Goal: Task Accomplishment & Management: Manage account settings

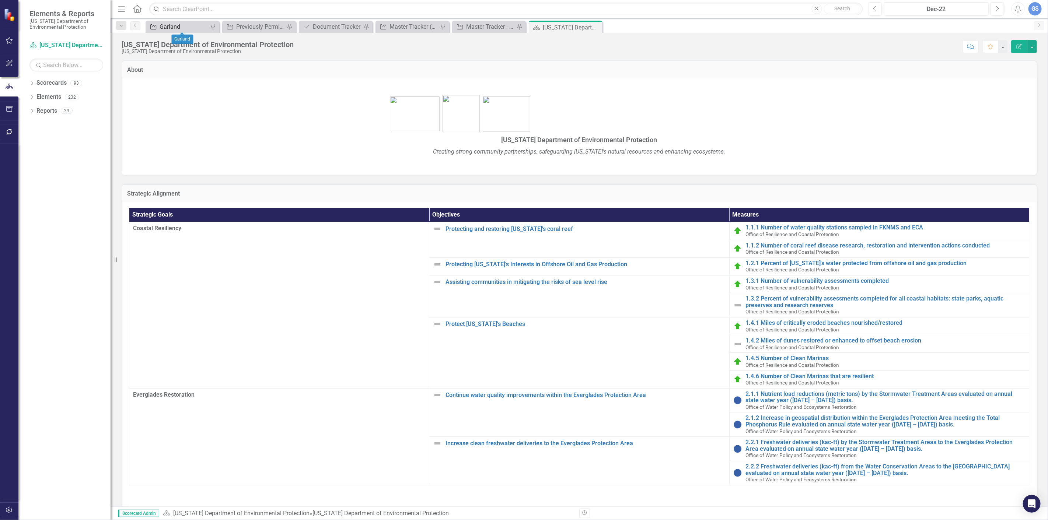
click at [183, 24] on div "Garland" at bounding box center [184, 26] width 49 height 9
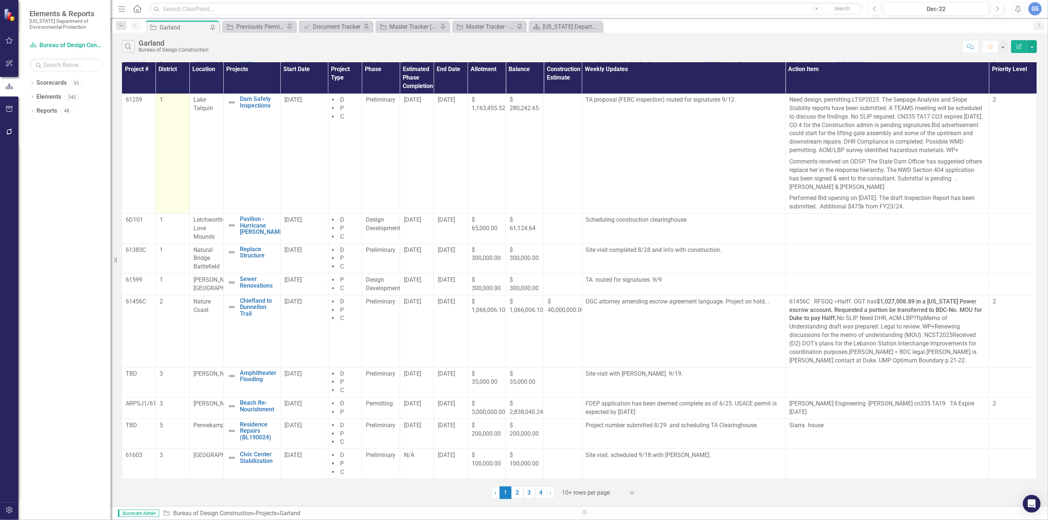
scroll to position [45, 0]
click at [513, 492] on link "2" at bounding box center [518, 493] width 12 height 13
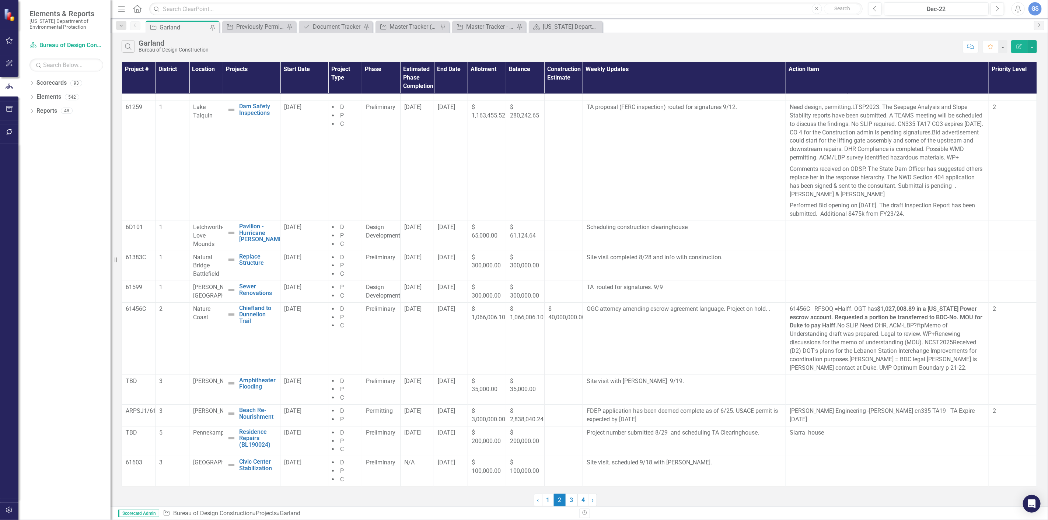
scroll to position [0, 0]
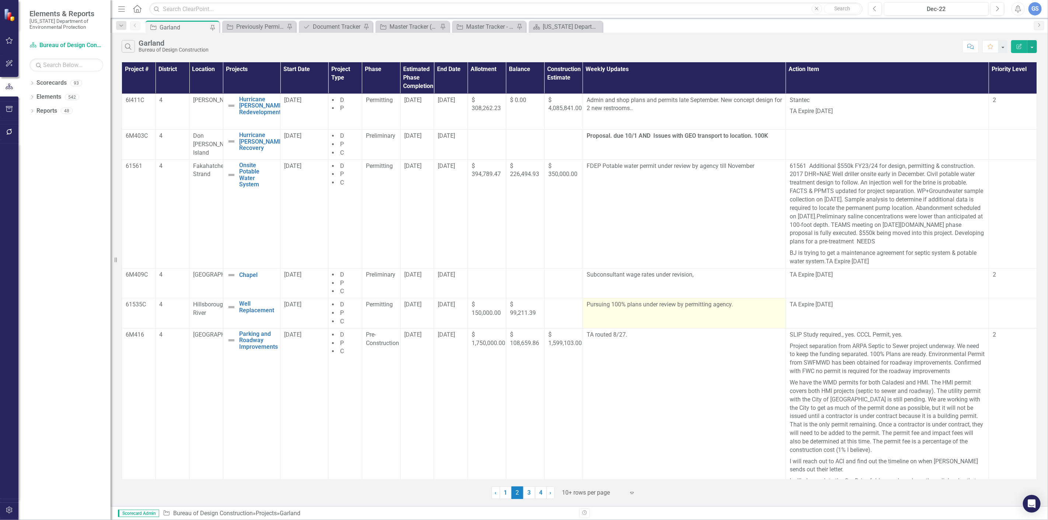
click at [732, 307] on p "Pursuing 100% plans under review by permitting agency." at bounding box center [684, 306] width 195 height 10
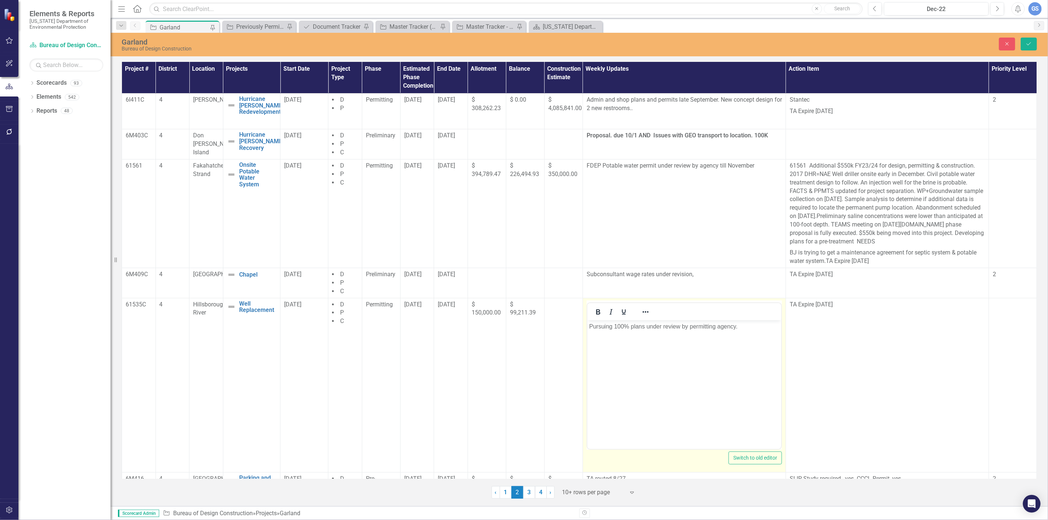
click at [738, 327] on p "Pursuing 100% plans under review by permitting agency." at bounding box center [684, 326] width 190 height 9
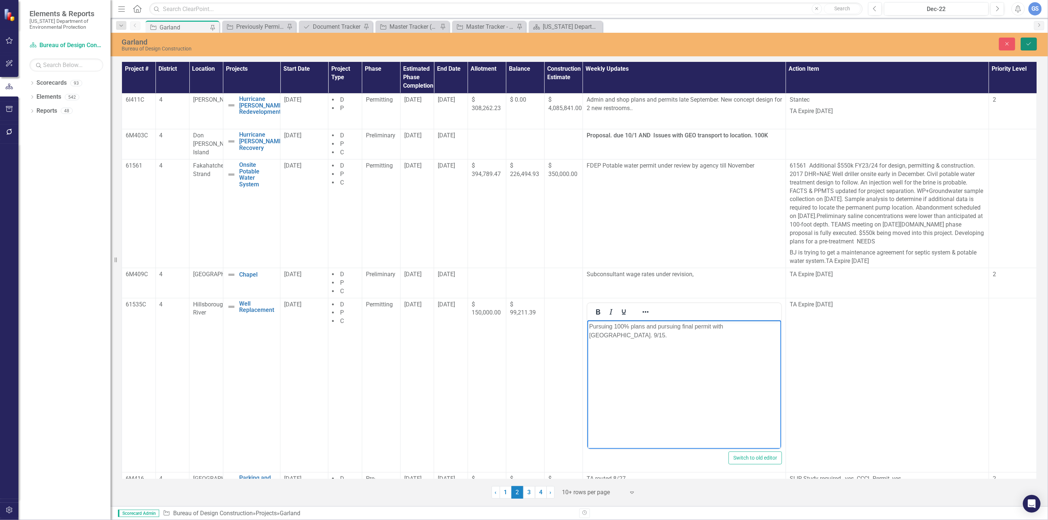
click at [1027, 42] on icon "Save" at bounding box center [1029, 43] width 7 height 5
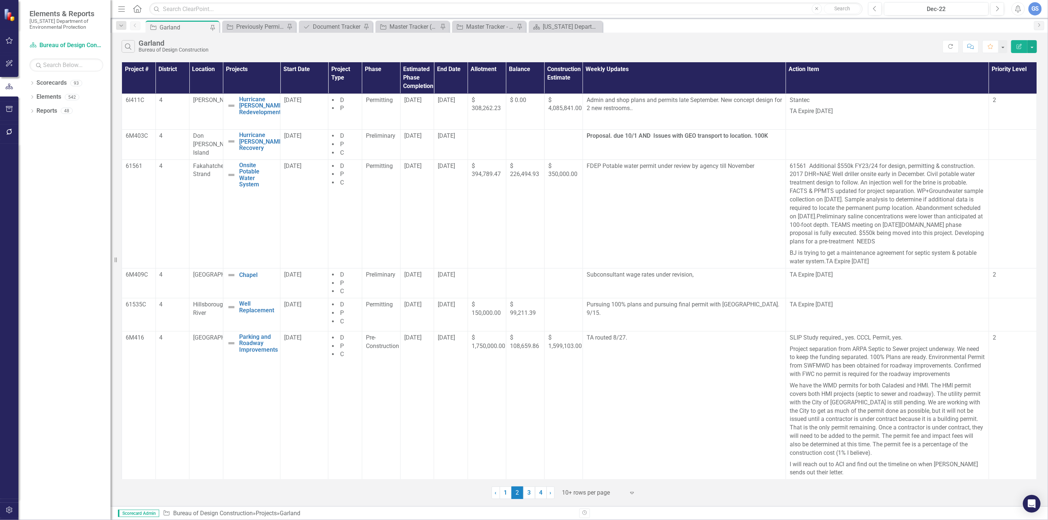
click at [512, 498] on span "2 (current)" at bounding box center [518, 493] width 12 height 13
click at [504, 492] on link "1" at bounding box center [506, 493] width 12 height 13
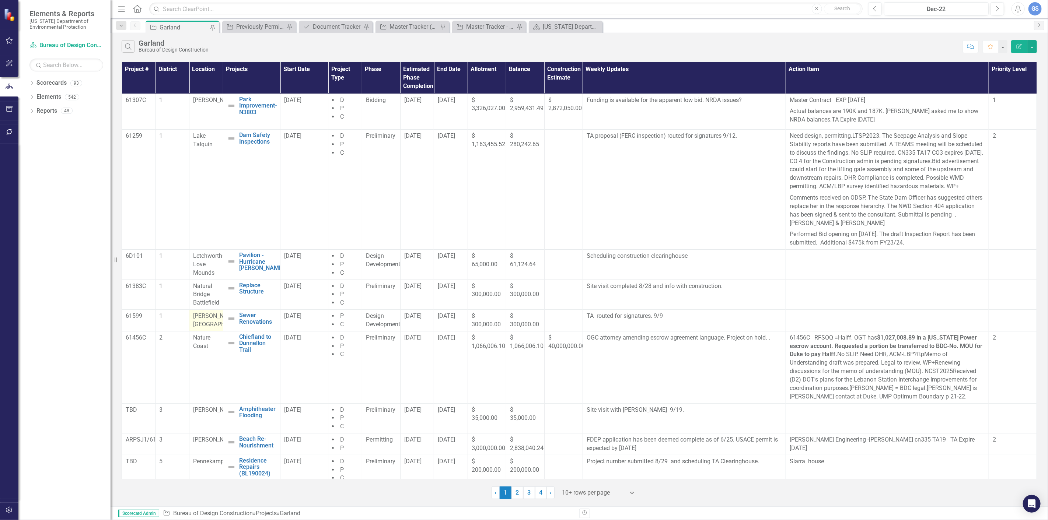
scroll to position [45, 0]
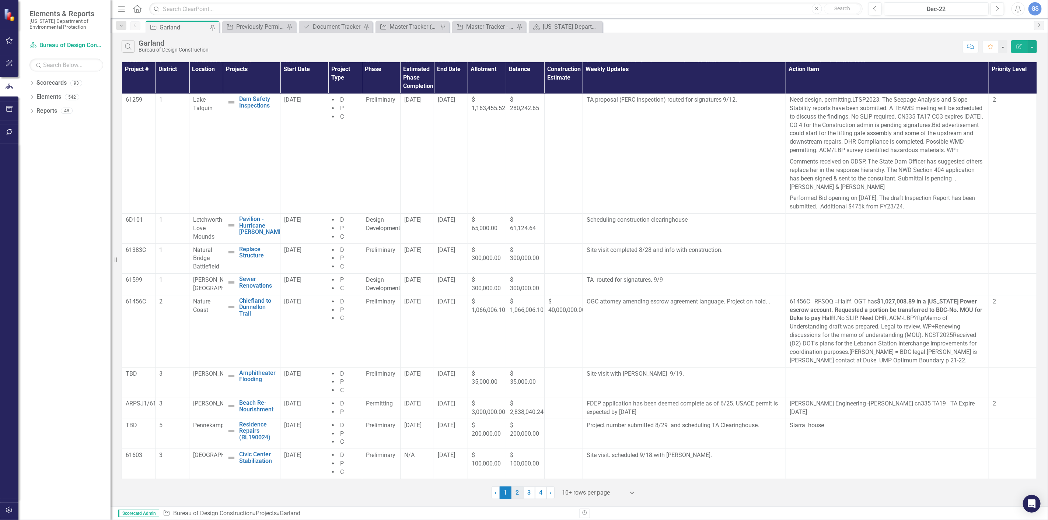
click at [516, 492] on link "2" at bounding box center [518, 493] width 12 height 13
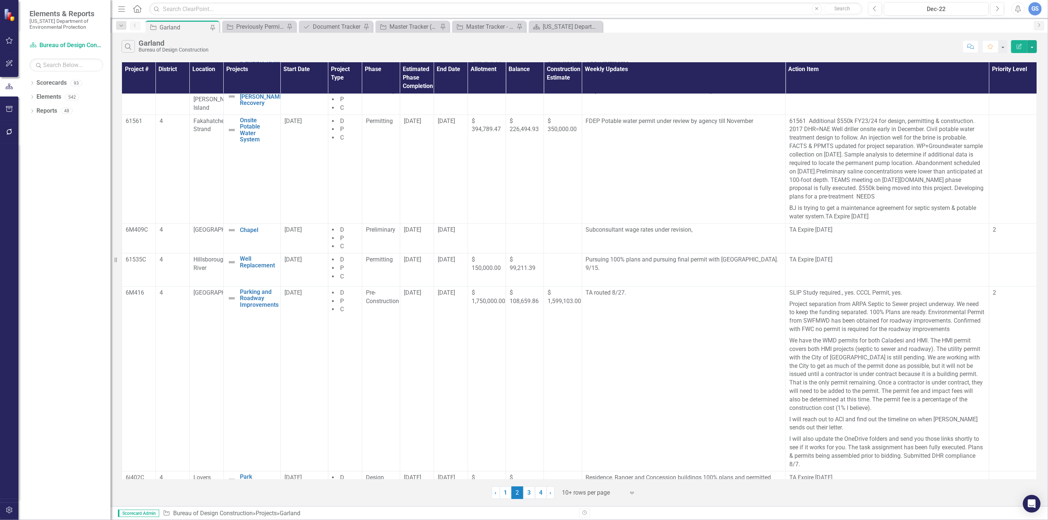
scroll to position [0, 0]
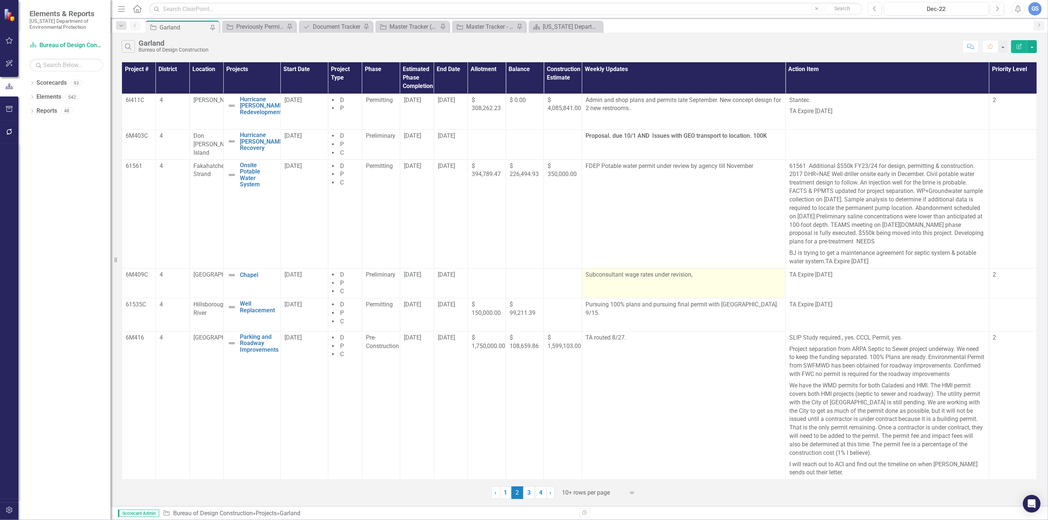
click at [694, 276] on p "Subconsultant wage rates under revision," at bounding box center [684, 276] width 196 height 10
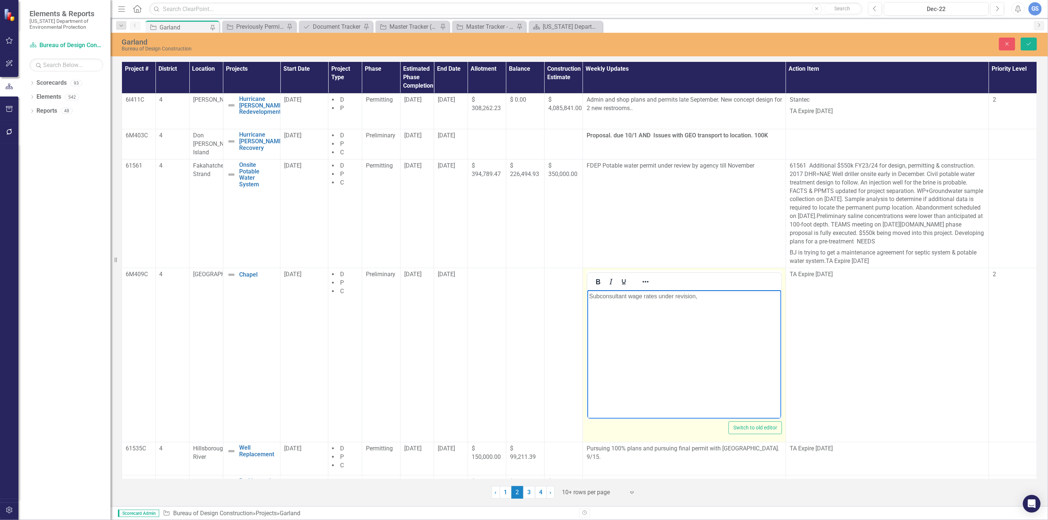
click at [699, 297] on p "Subconsultant wage rates under revision," at bounding box center [684, 296] width 190 height 9
click at [1029, 41] on button "Save" at bounding box center [1029, 44] width 16 height 13
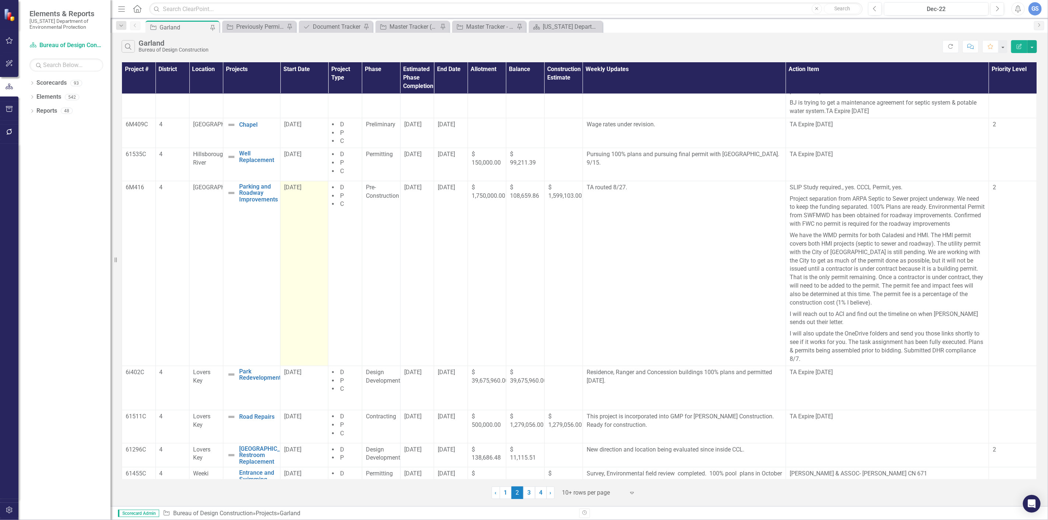
scroll to position [172, 0]
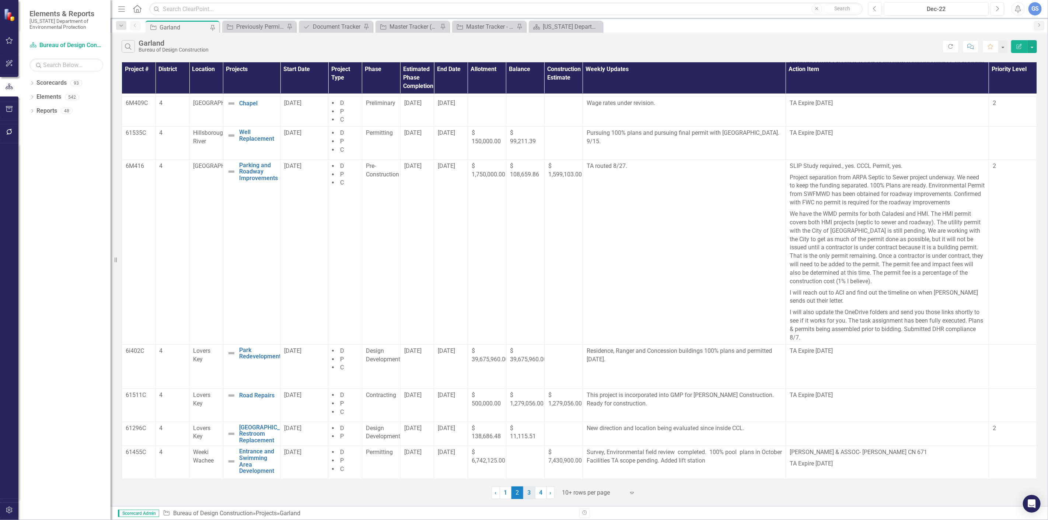
click at [529, 491] on link "3" at bounding box center [529, 493] width 12 height 13
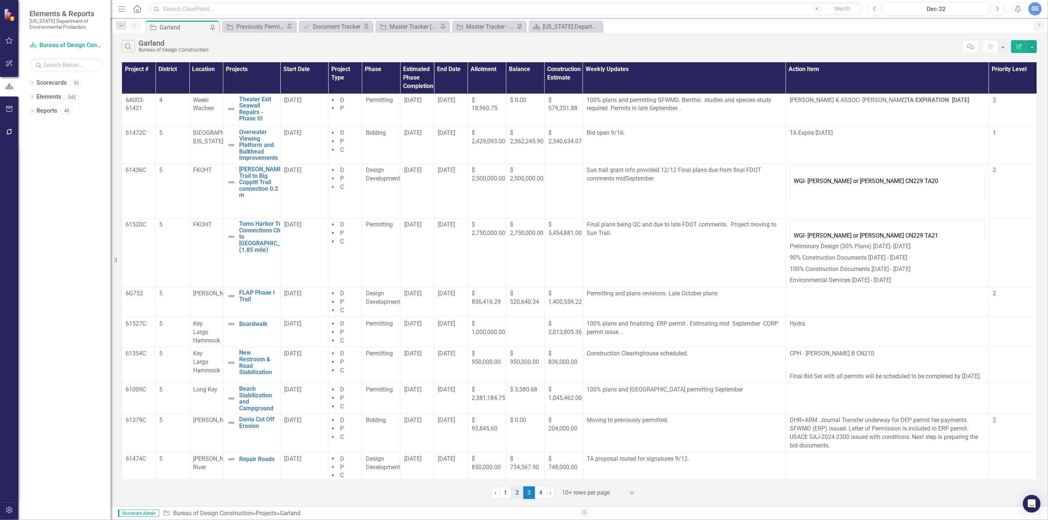
click at [518, 491] on link "2" at bounding box center [518, 493] width 12 height 13
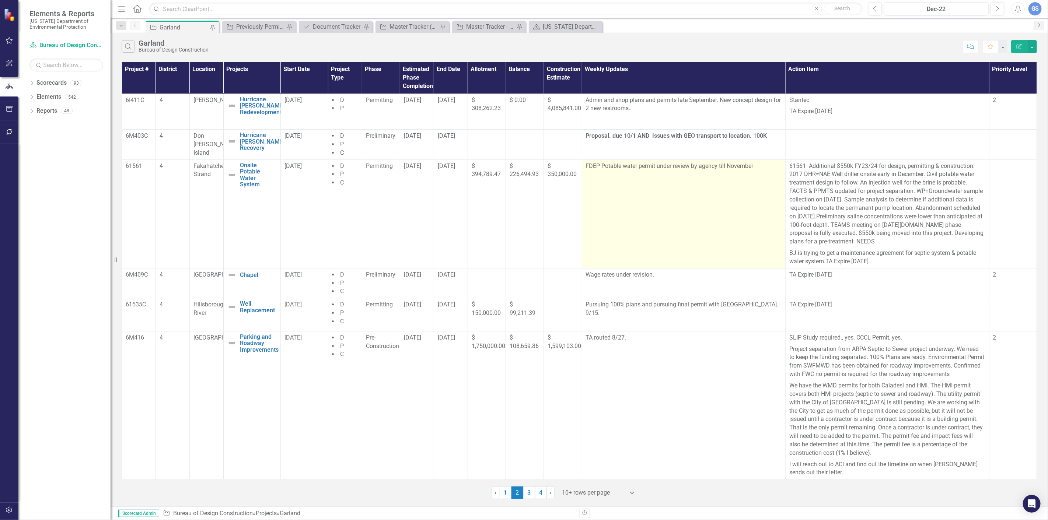
click at [755, 168] on p "FDEP Potable water permit under review by agency till November" at bounding box center [684, 167] width 196 height 10
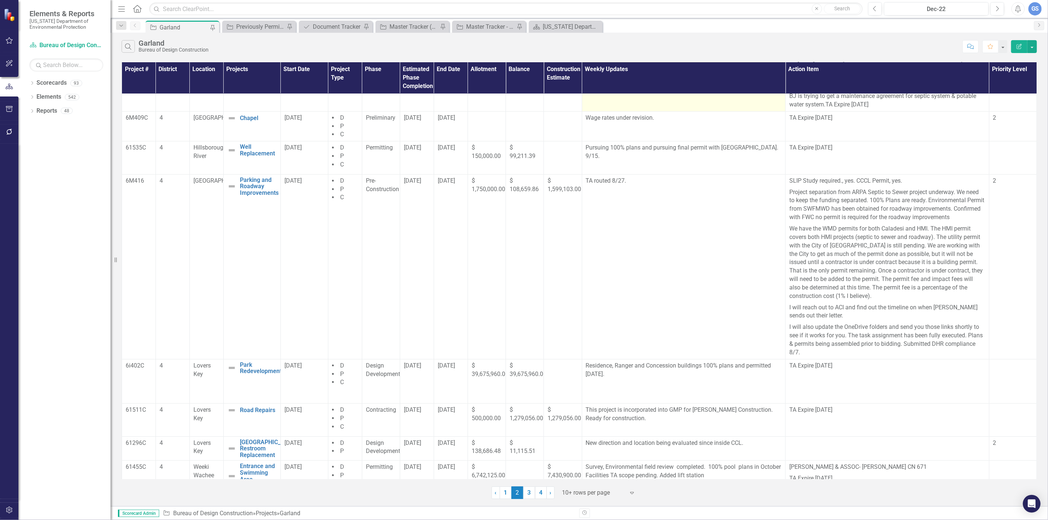
scroll to position [172, 0]
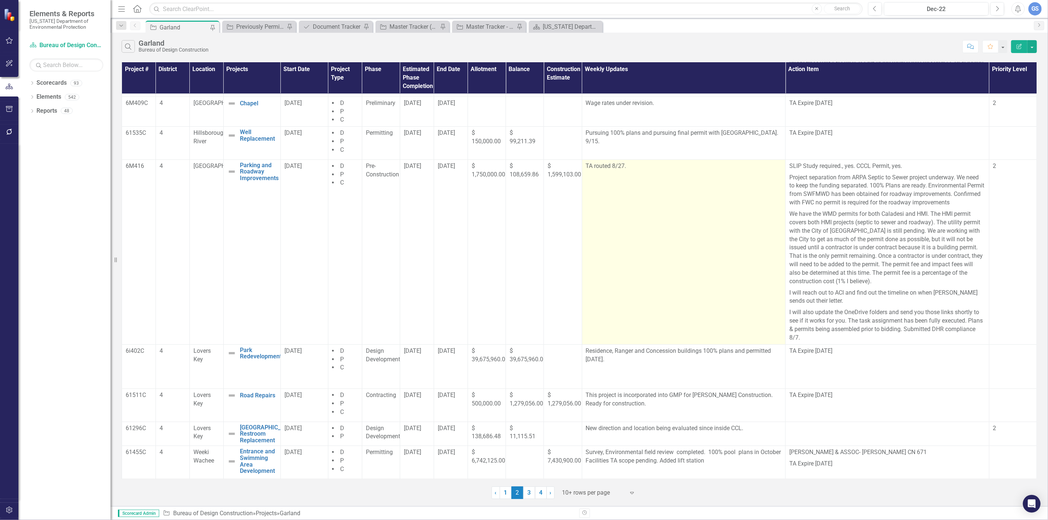
click at [621, 243] on td "TA routed 8/27." at bounding box center [684, 252] width 204 height 185
click at [593, 230] on td "TA routed 8/27." at bounding box center [684, 252] width 204 height 185
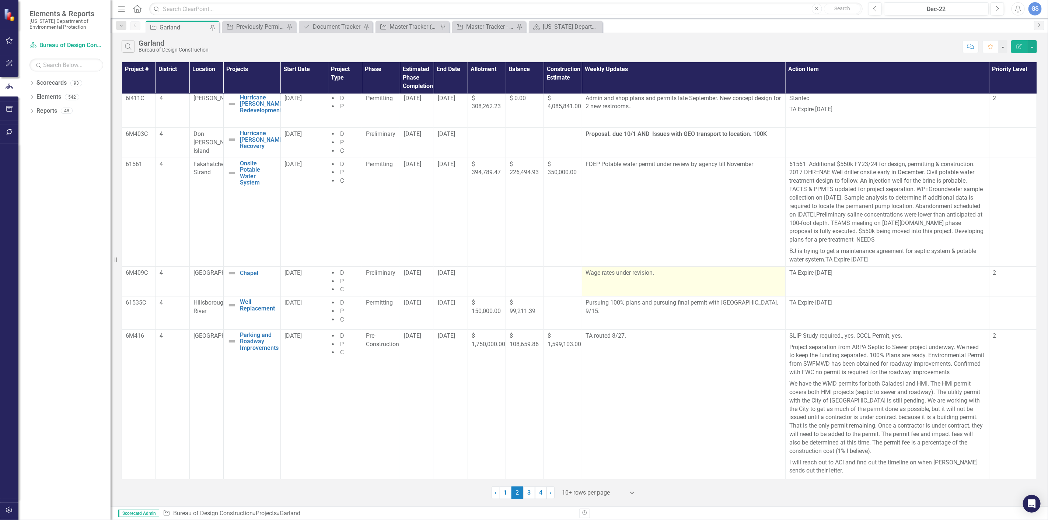
scroll to position [0, 0]
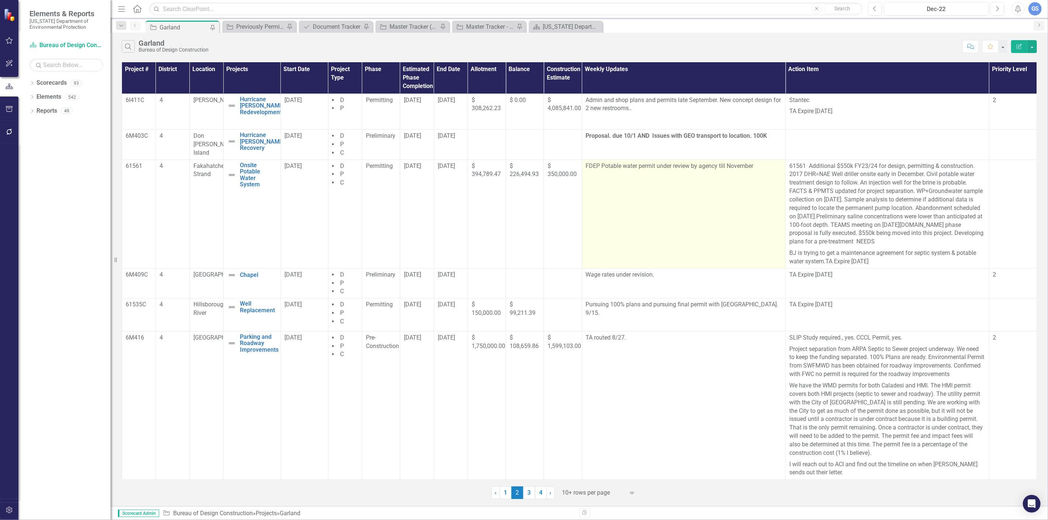
click at [758, 167] on p "FDEP Potable water permit under review by agency till November" at bounding box center [684, 167] width 196 height 10
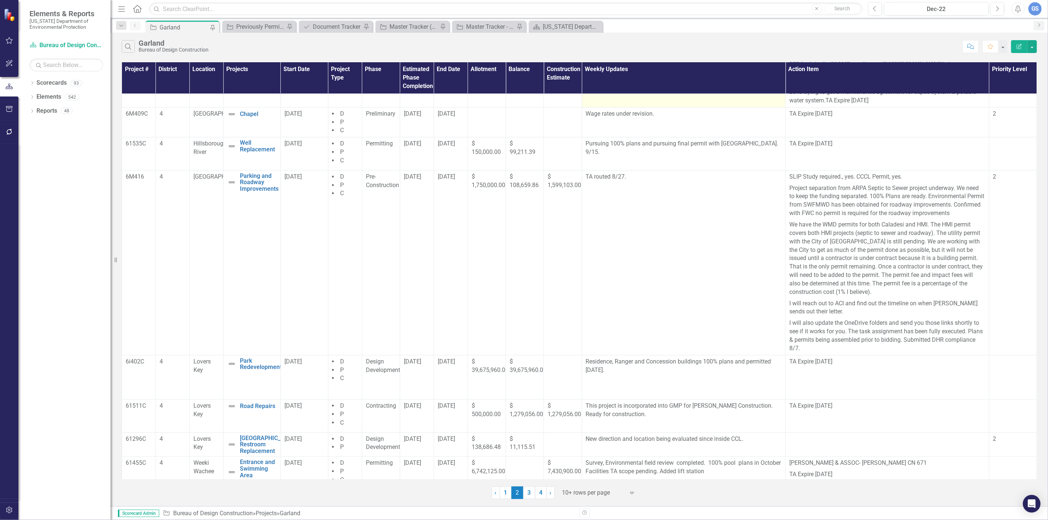
scroll to position [172, 0]
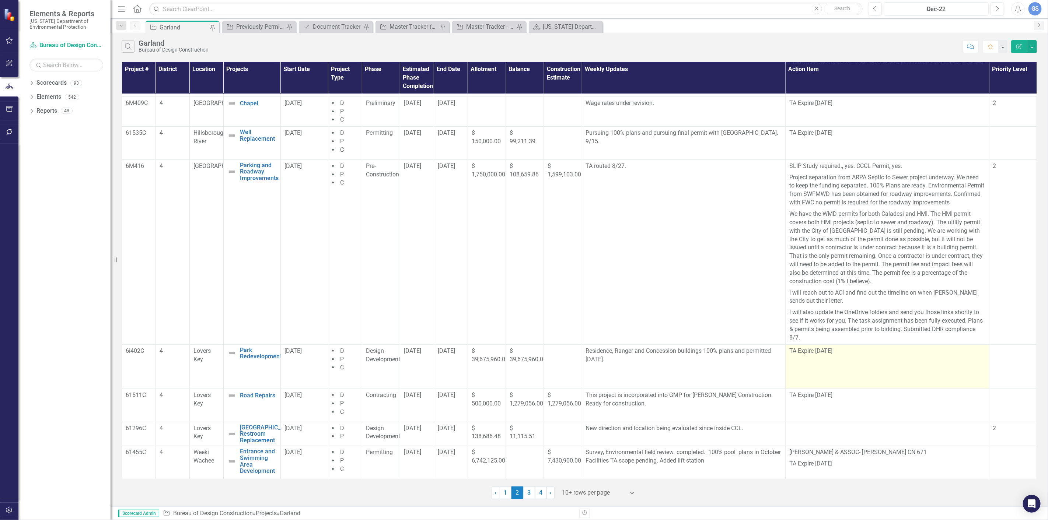
click at [878, 363] on p at bounding box center [888, 362] width 196 height 10
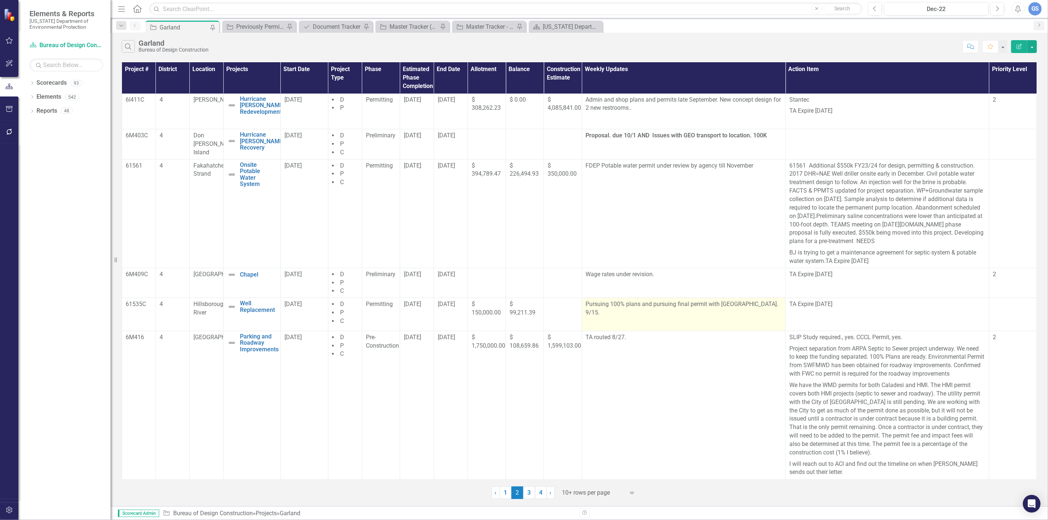
scroll to position [0, 0]
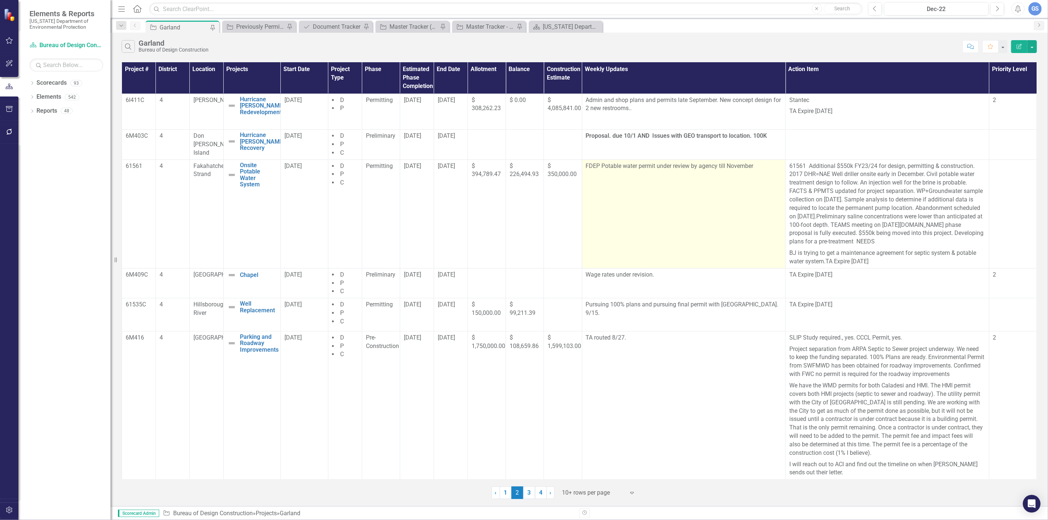
click at [653, 174] on p at bounding box center [684, 177] width 196 height 10
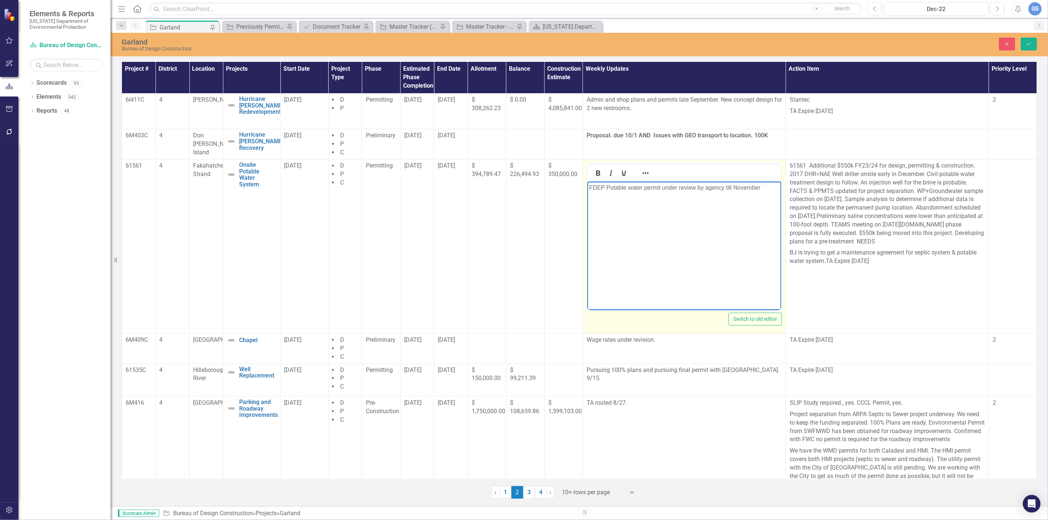
click at [763, 188] on p "FDEP Potable water permit under review by agency till November" at bounding box center [684, 187] width 190 height 9
click at [1027, 39] on button "Save" at bounding box center [1029, 44] width 16 height 13
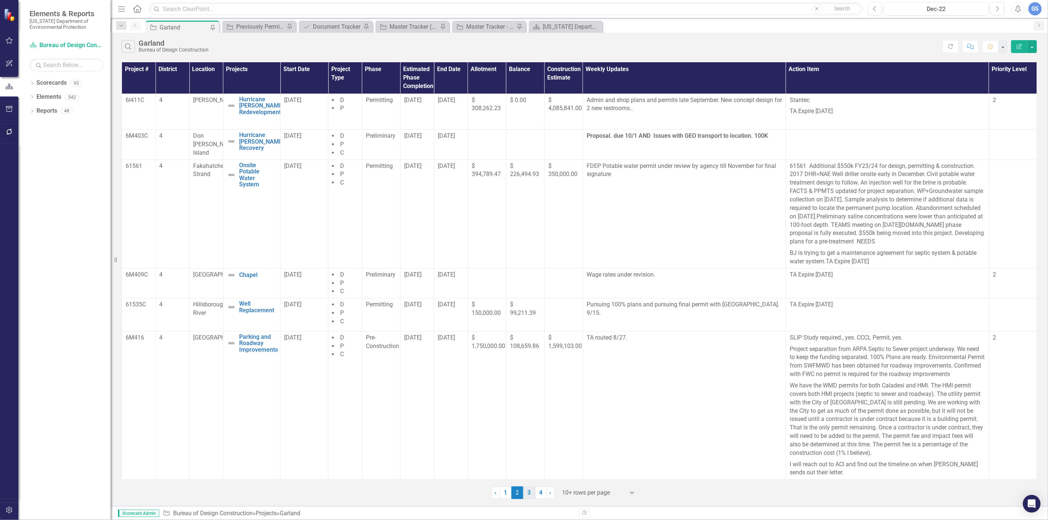
click at [530, 491] on link "3" at bounding box center [529, 493] width 12 height 13
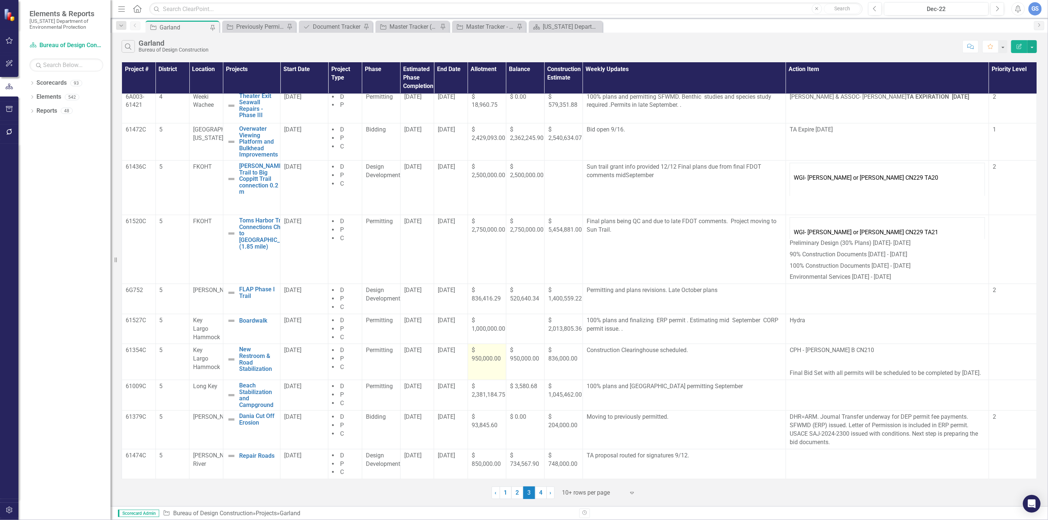
scroll to position [12, 0]
click at [541, 493] on link "4" at bounding box center [541, 493] width 12 height 13
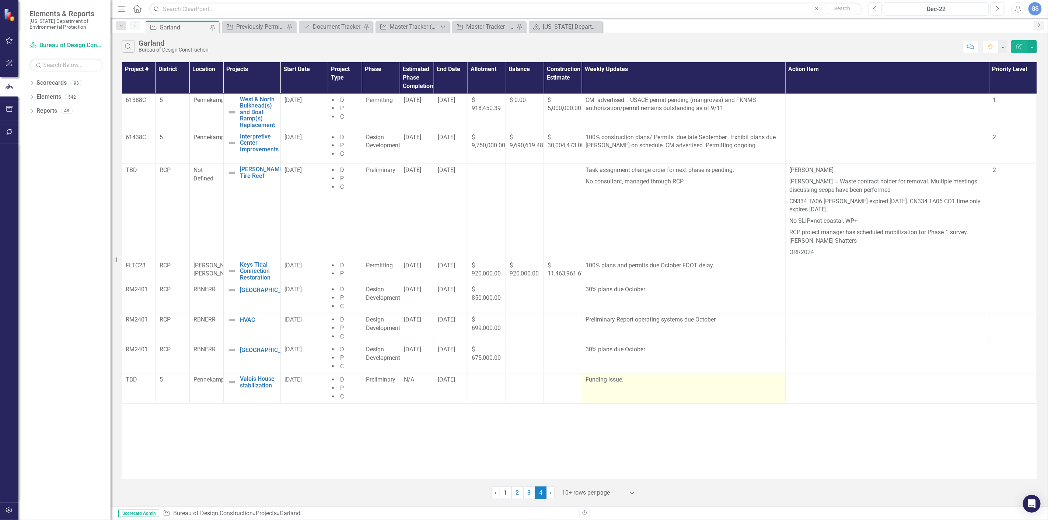
click at [626, 380] on p "Funding issue." at bounding box center [684, 380] width 196 height 8
